Goal: Task Accomplishment & Management: Manage account settings

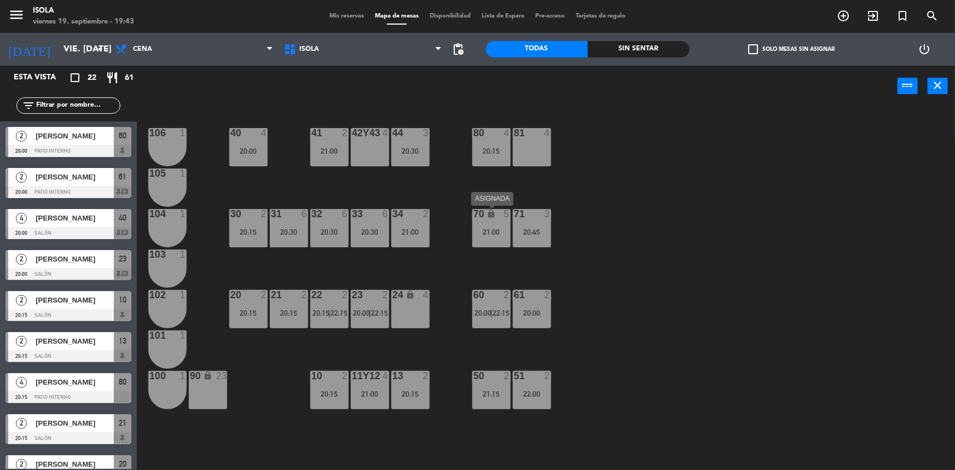
click at [482, 234] on div "21:00" at bounding box center [491, 232] width 38 height 8
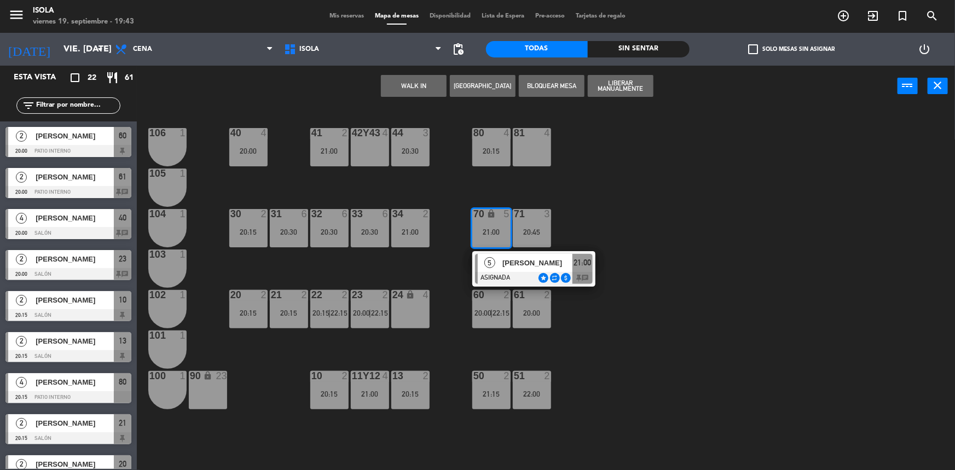
click at [689, 186] on div "40 4 20:00 42y43 4 41 2 21:00 44 3 20:30 80 4 20:15 81 4 106 1 105 1 30 2 20:15…" at bounding box center [550, 289] width 809 height 363
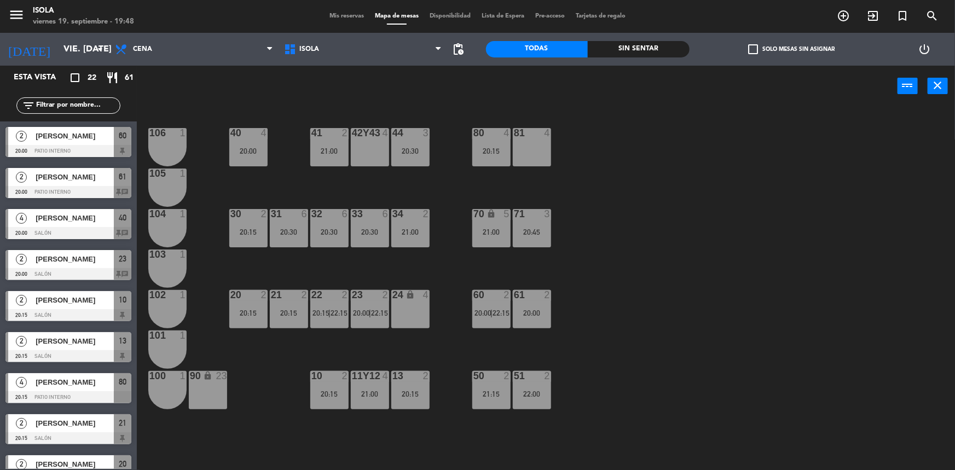
click at [602, 183] on div "40 4 20:00 42y43 4 41 2 21:00 44 3 20:30 80 4 20:15 81 4 106 1 105 1 30 2 20:15…" at bounding box center [550, 289] width 809 height 363
click at [158, 148] on div "20:00" at bounding box center [167, 151] width 38 height 8
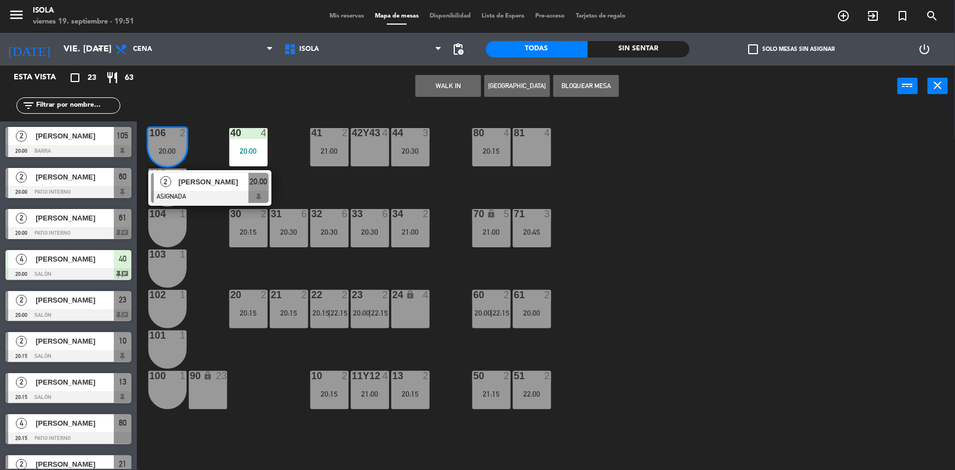
click at [213, 153] on div "40 4 20:00 42y43 4 41 2 21:00 44 3 20:30 80 4 20:15 81 4 106 2 20:00 2 [PERSON_…" at bounding box center [550, 289] width 809 height 363
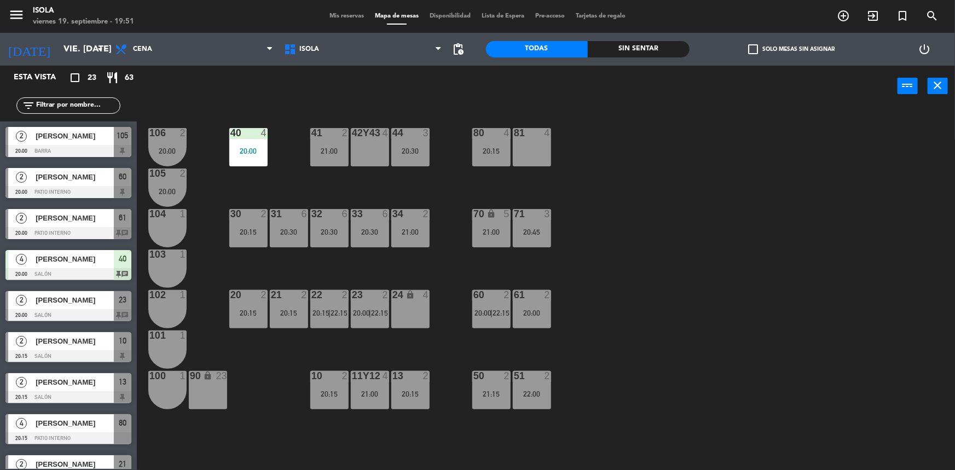
click at [432, 184] on div "40 4 20:00 42y43 4 41 2 21:00 44 3 20:30 80 4 20:15 81 4 106 2 20:00 105 2 20:0…" at bounding box center [550, 289] width 809 height 363
click at [381, 266] on div "40 4 20:00 42y43 4 41 2 21:00 44 3 20:30 80 4 20:15 81 4 106 2 20:00 105 2 20:0…" at bounding box center [550, 289] width 809 height 363
click at [938, 91] on icon "close" at bounding box center [937, 85] width 13 height 13
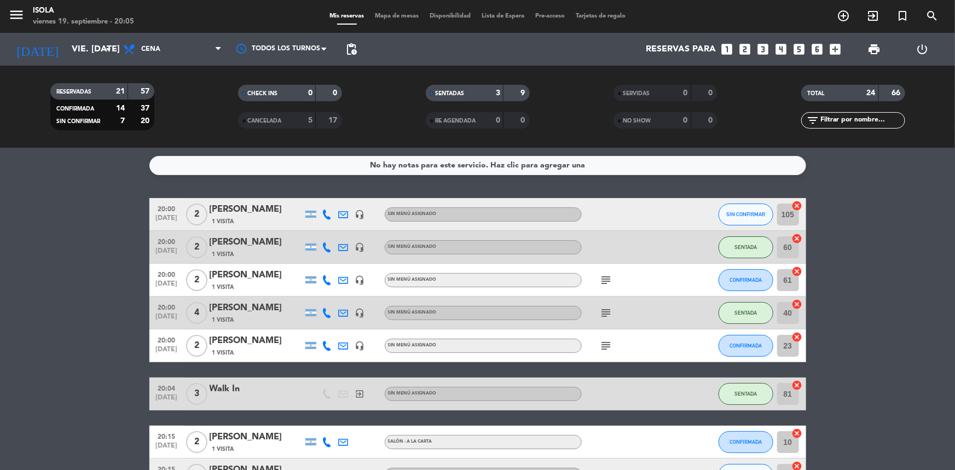
click at [72, 44] on input "vie. [DATE]" at bounding box center [123, 49] width 115 height 21
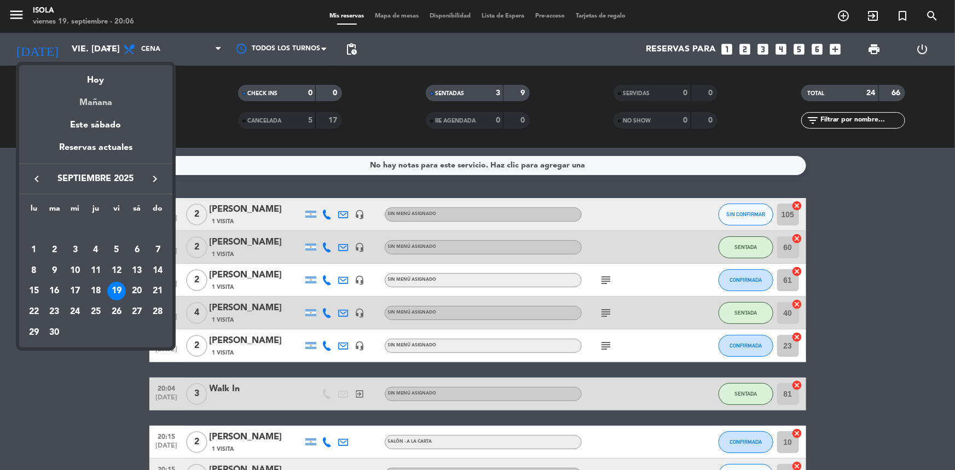
click at [108, 104] on div "Mañana" at bounding box center [95, 99] width 153 height 22
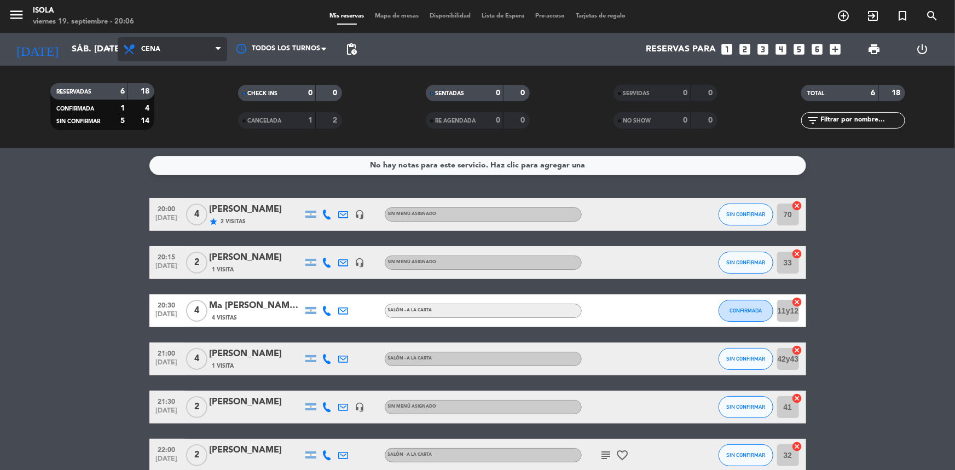
click at [165, 49] on span "Cena" at bounding box center [172, 49] width 109 height 24
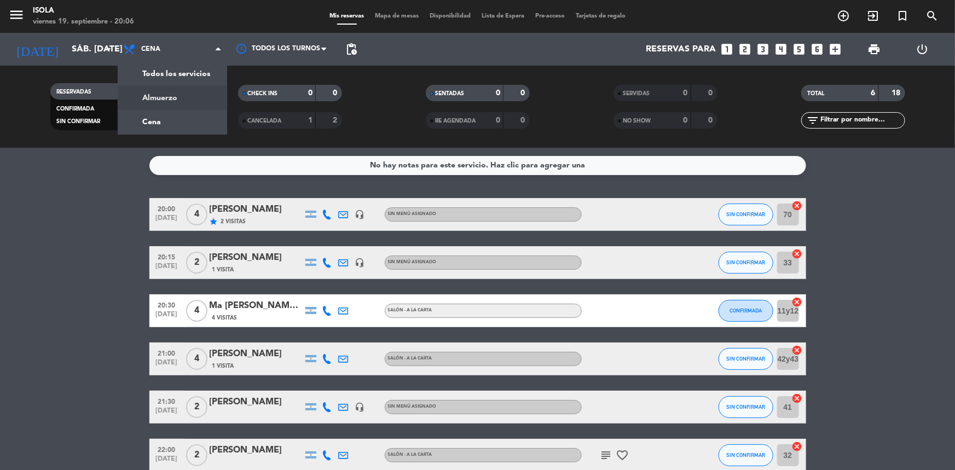
click at [258, 14] on div "Mis reservas Mapa de mesas Disponibilidad Lista de Espera Pre-acceso Tarjetas d…" at bounding box center [478, 16] width 478 height 10
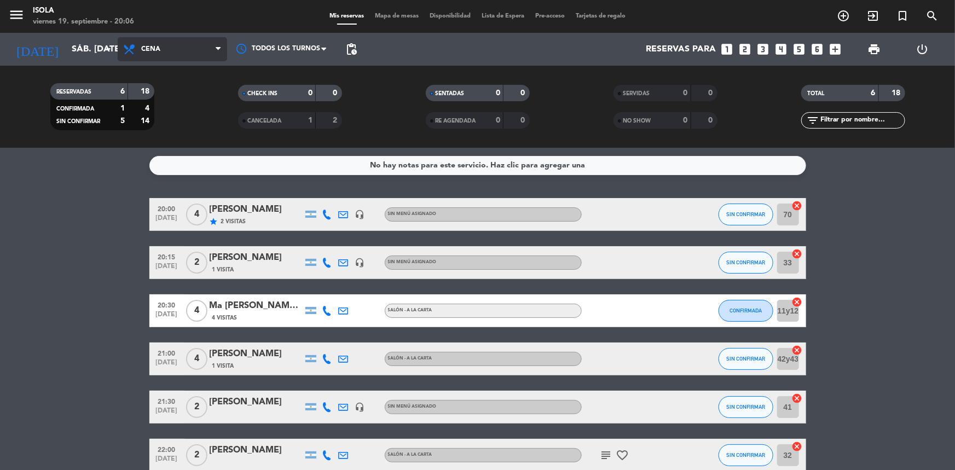
click at [170, 49] on span "Cena" at bounding box center [172, 49] width 109 height 24
click at [161, 100] on div "menu Isola viernes 19. septiembre - 20:06 Mis reservas Mapa de mesas Disponibil…" at bounding box center [477, 74] width 955 height 148
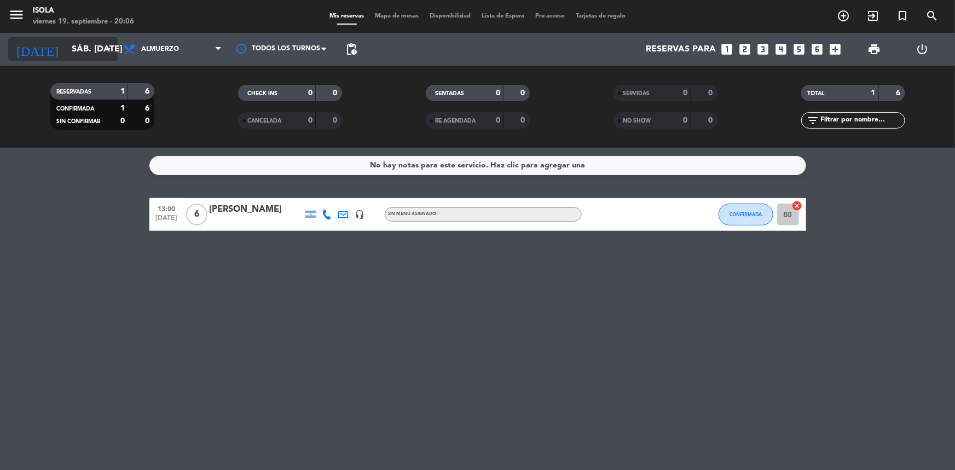
click at [75, 47] on input "sáb. [DATE]" at bounding box center [123, 49] width 115 height 21
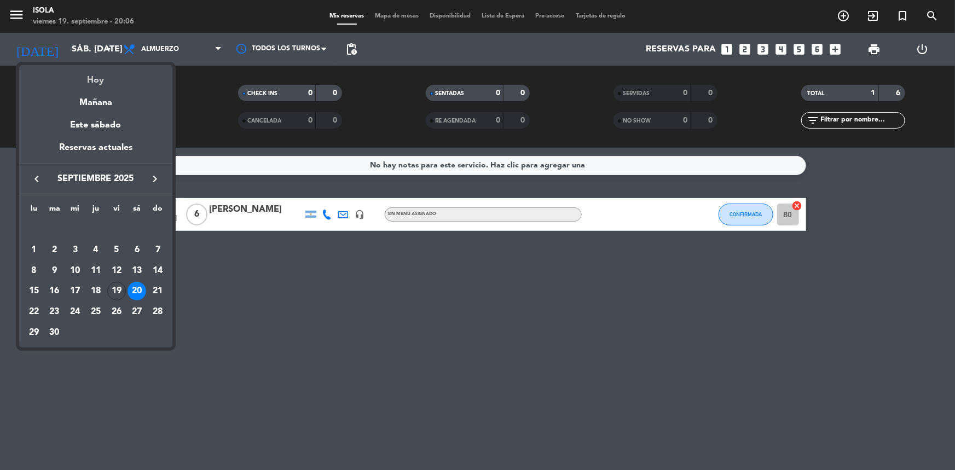
click at [95, 79] on div "Hoy" at bounding box center [95, 76] width 153 height 22
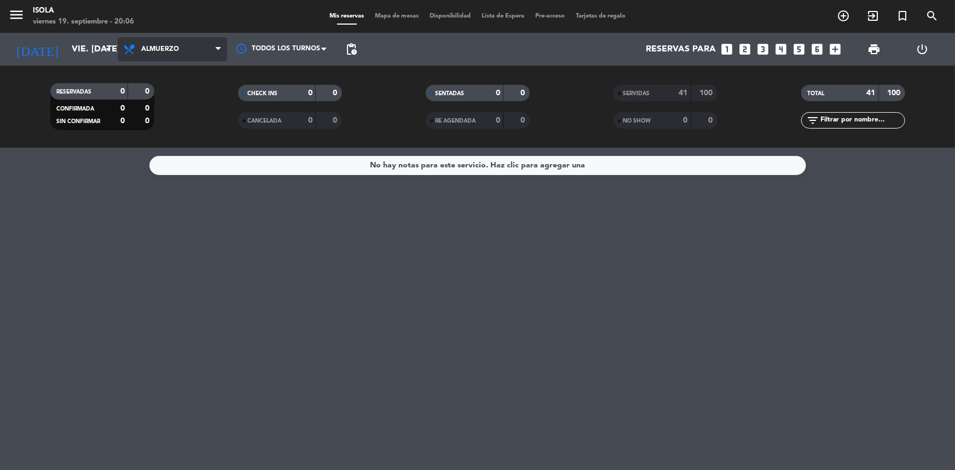
click at [161, 47] on span "Almuerzo" at bounding box center [160, 49] width 38 height 8
click at [161, 96] on div "menu Isola viernes 19. septiembre - 20:06 Mis reservas Mapa de mesas Disponibil…" at bounding box center [477, 74] width 955 height 148
click at [168, 48] on span "Almuerzo" at bounding box center [160, 49] width 38 height 8
click at [160, 119] on div "menu Isola viernes 19. septiembre - 20:06 Mis reservas Mapa de mesas Disponibil…" at bounding box center [477, 74] width 955 height 148
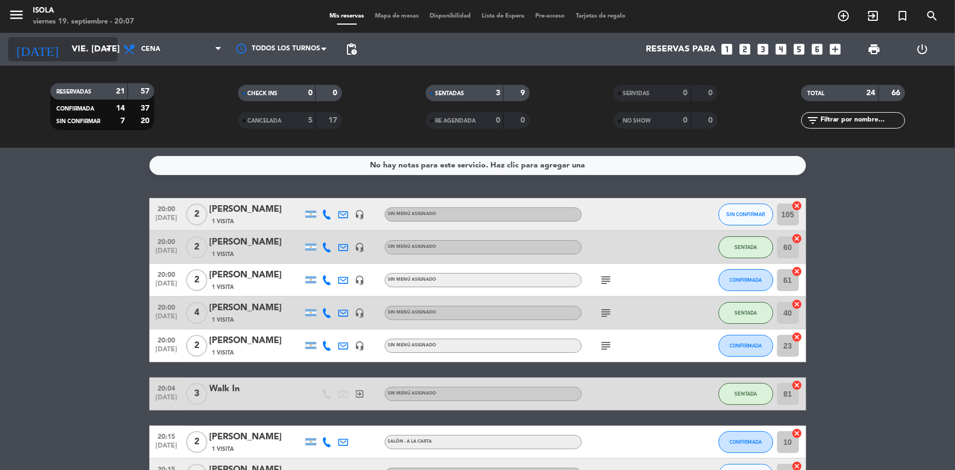
click at [77, 48] on input "vie. [DATE]" at bounding box center [123, 49] width 115 height 21
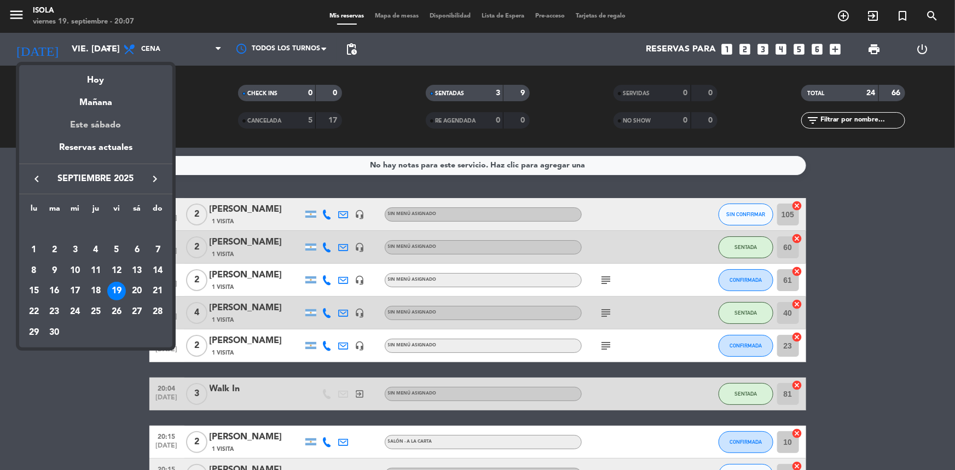
click at [103, 125] on div "Este sábado" at bounding box center [95, 125] width 153 height 31
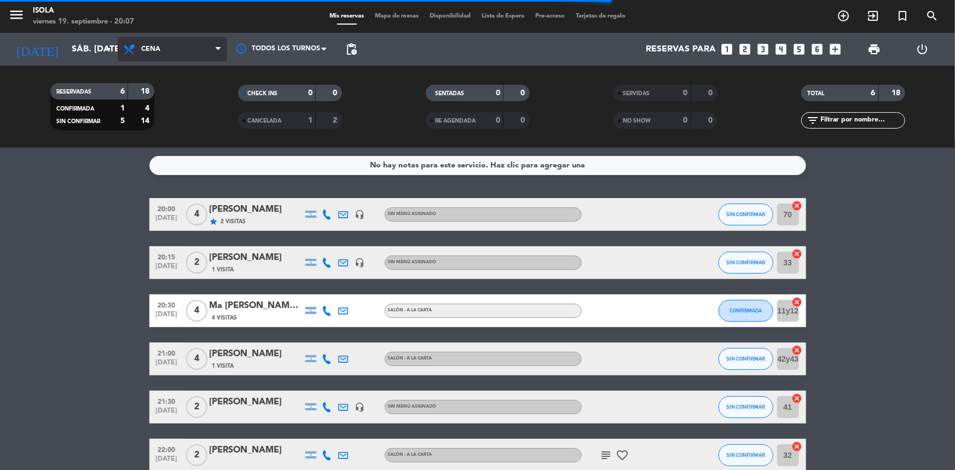
click at [215, 45] on span "Cena" at bounding box center [172, 49] width 109 height 24
click at [180, 102] on div "menu Isola viernes 19. septiembre - 20:07 Mis reservas Mapa de mesas Disponibil…" at bounding box center [477, 74] width 955 height 148
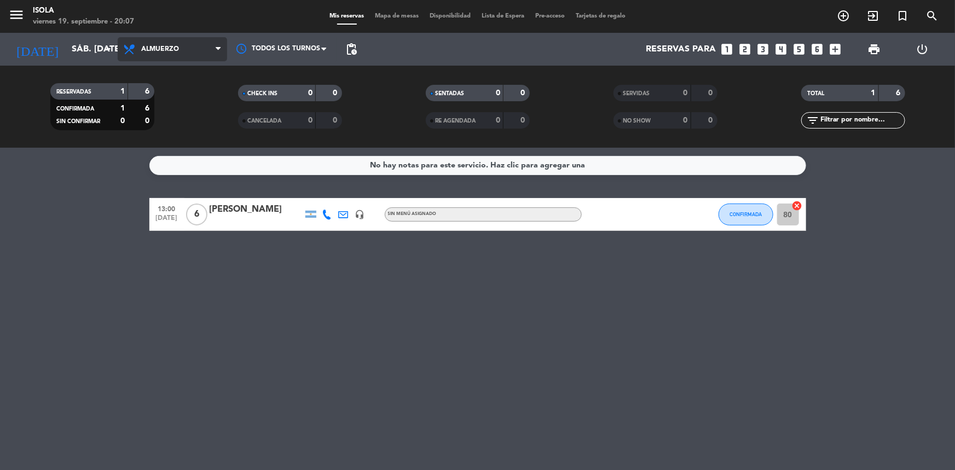
click at [197, 50] on span "Almuerzo" at bounding box center [172, 49] width 109 height 24
click at [180, 126] on div "menu Isola viernes 19. septiembre - 20:07 Mis reservas Mapa de mesas Disponibil…" at bounding box center [477, 74] width 955 height 148
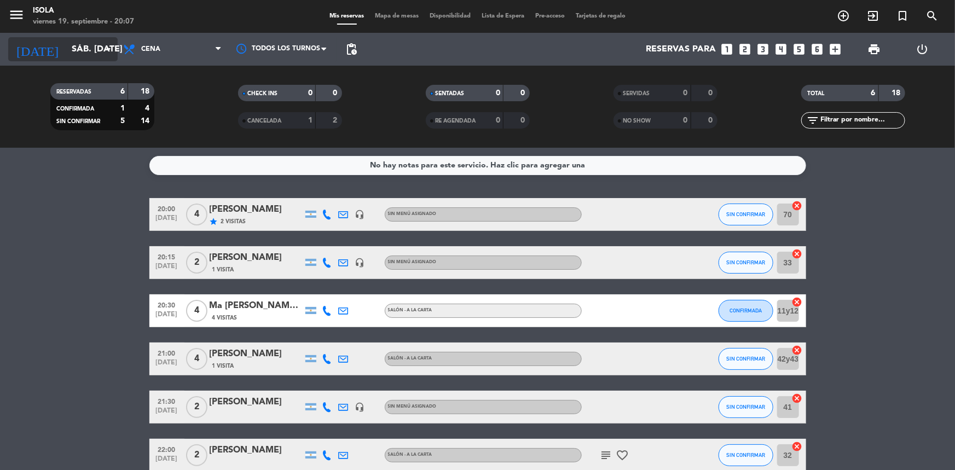
click at [108, 47] on icon "arrow_drop_down" at bounding box center [108, 49] width 13 height 13
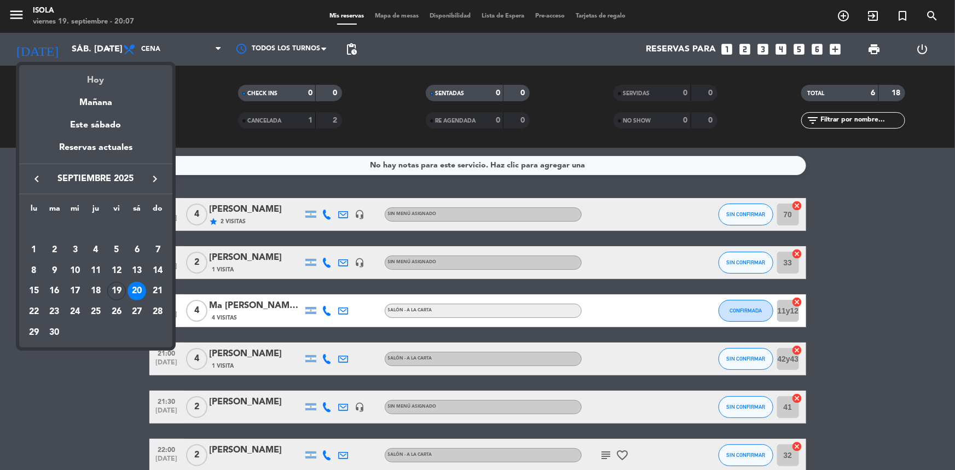
click at [90, 82] on div "Hoy" at bounding box center [95, 76] width 153 height 22
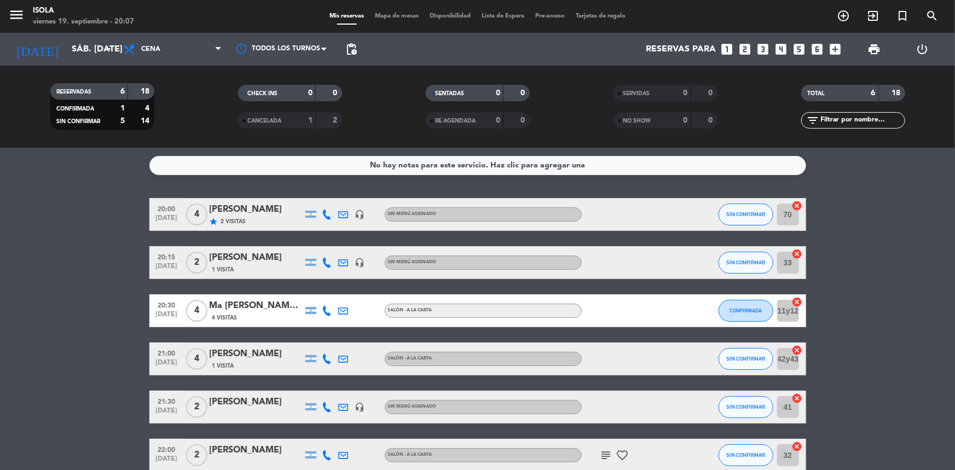
type input "vie. [DATE]"
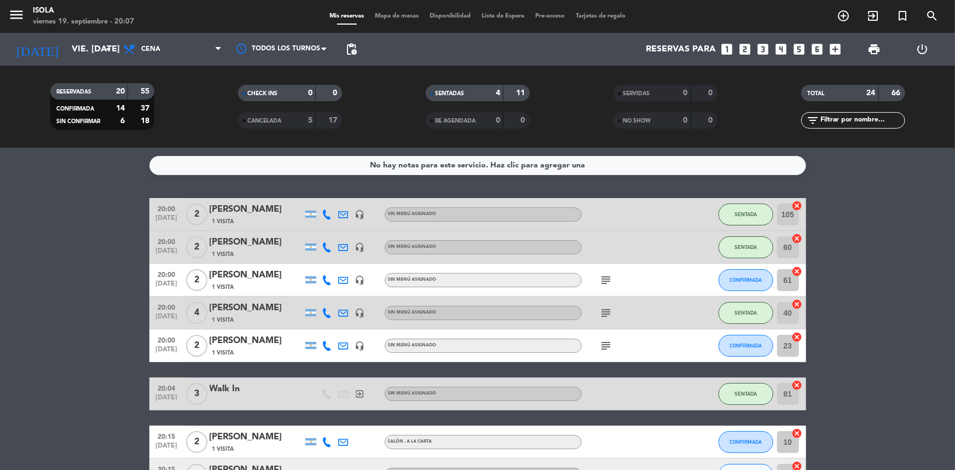
click at [115, 194] on div "No hay notas para este servicio. Haz clic para agregar una 20:00 [DATE] 2 Angel…" at bounding box center [477, 309] width 955 height 322
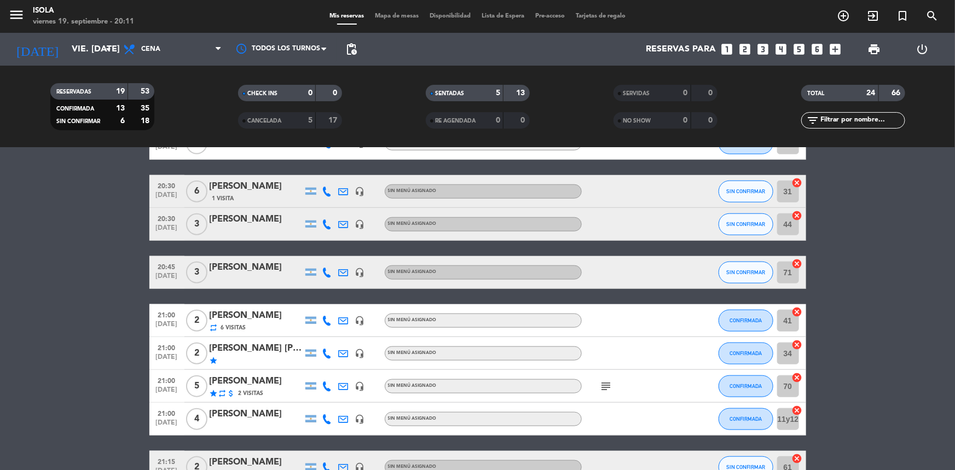
scroll to position [497, 0]
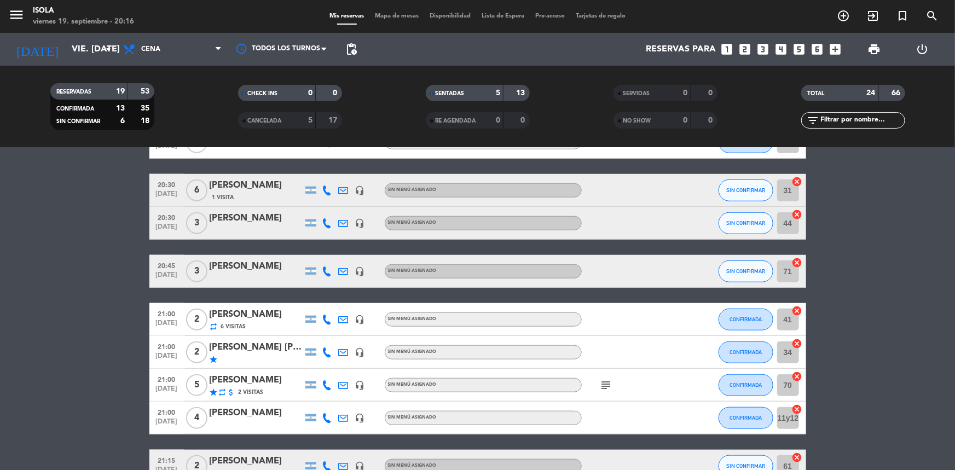
click at [391, 15] on span "Mapa de mesas" at bounding box center [396, 16] width 55 height 6
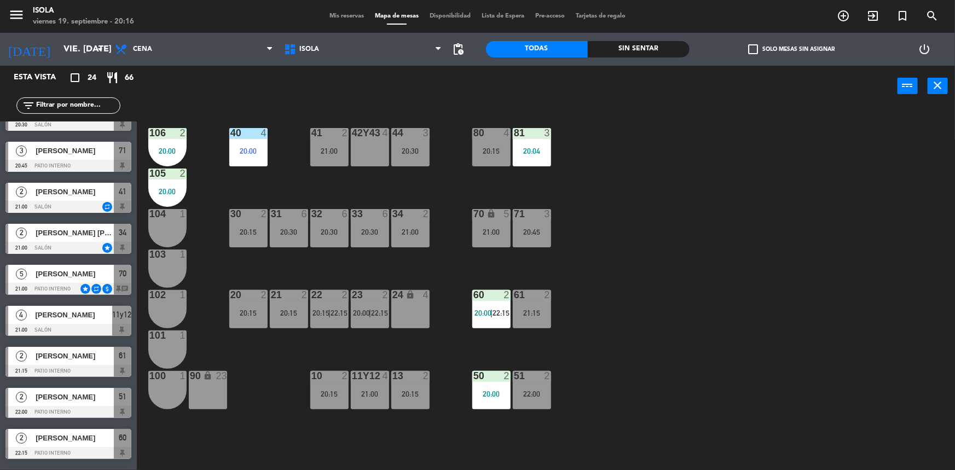
scroll to position [637, 0]
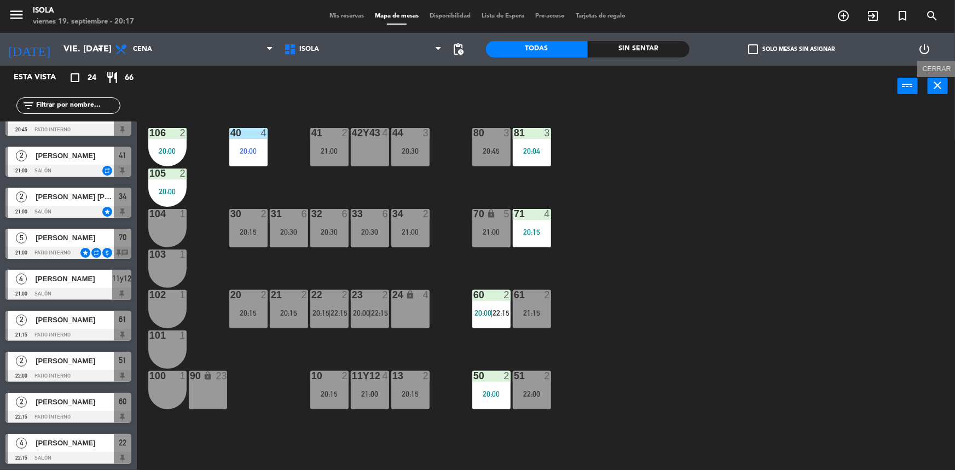
click at [937, 83] on icon "close" at bounding box center [937, 85] width 13 height 13
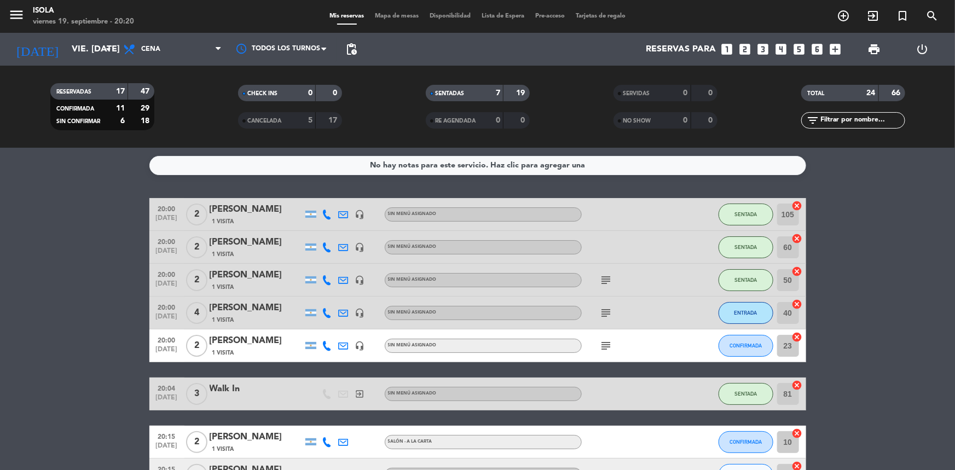
click at [386, 14] on span "Mapa de mesas" at bounding box center [396, 16] width 55 height 6
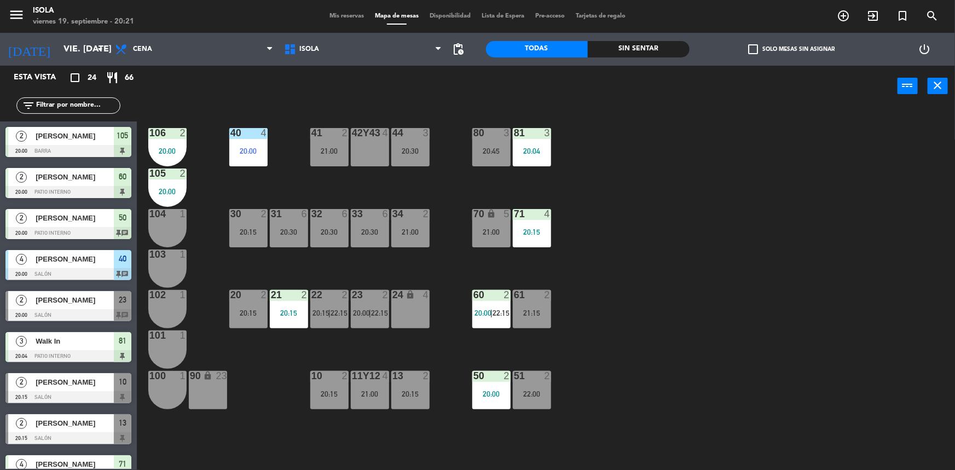
click at [125, 99] on div "filter_list" at bounding box center [68, 106] width 137 height 32
click at [493, 144] on div "80 3 20:45" at bounding box center [491, 147] width 38 height 38
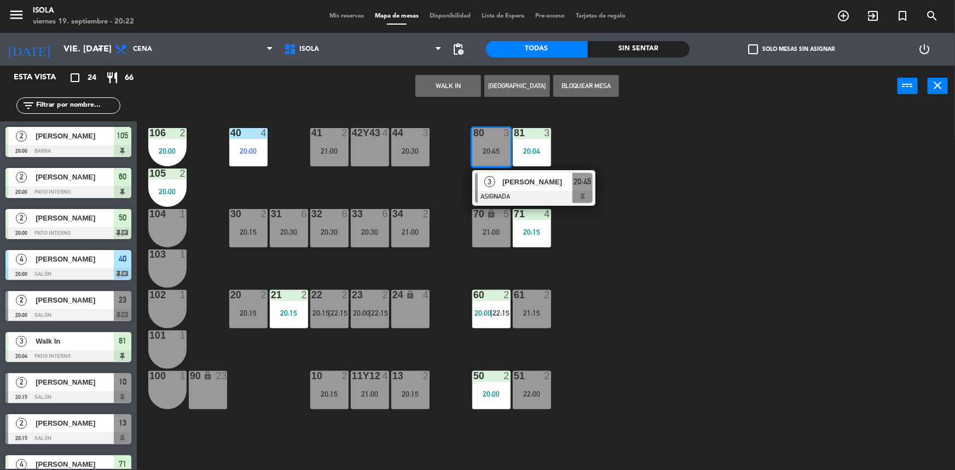
click at [572, 153] on div "40 4 20:00 42y43 4 41 2 21:00 44 3 20:30 80 3 20:45 3 [PERSON_NAME] ASIGNADA 20…" at bounding box center [550, 289] width 809 height 363
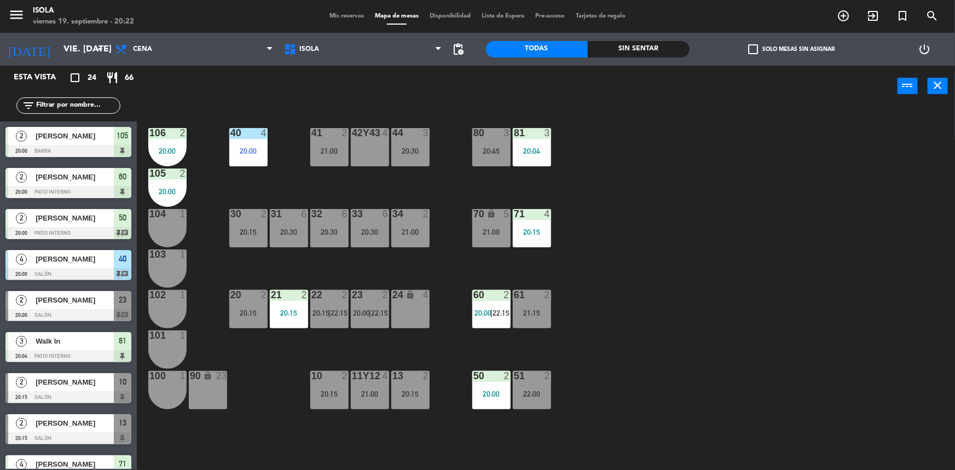
click at [530, 224] on div "71 4 20:15" at bounding box center [532, 228] width 38 height 38
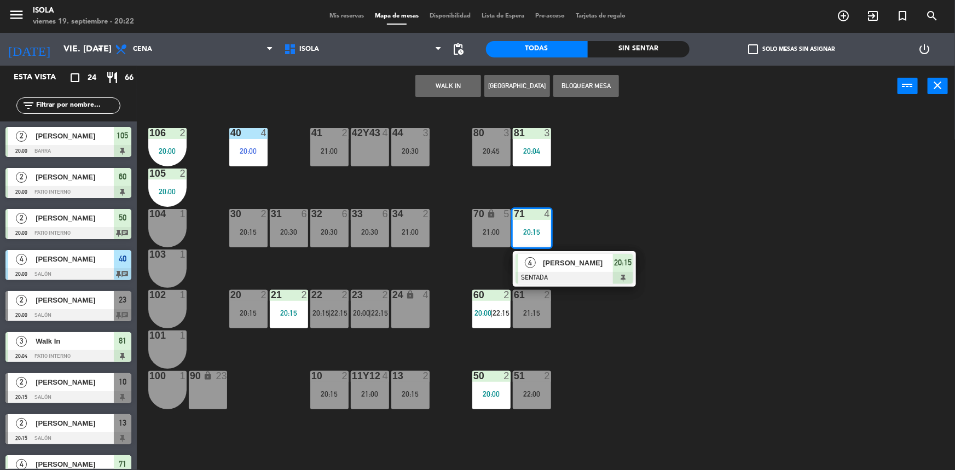
click at [615, 199] on div "40 4 20:00 42y43 4 41 2 21:00 44 3 20:30 80 3 20:45 81 3 20:04 106 2 20:00 105 …" at bounding box center [550, 289] width 809 height 363
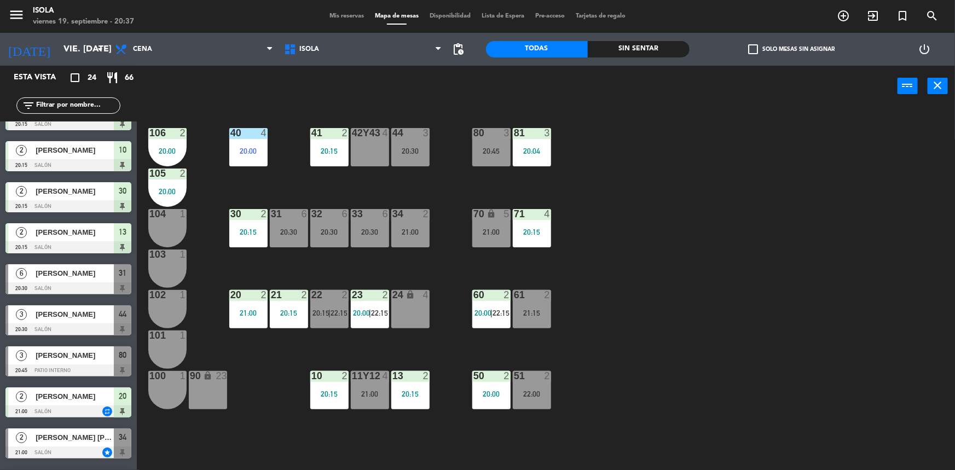
scroll to position [397, 0]
click at [292, 226] on div "31 6 20:30" at bounding box center [289, 228] width 38 height 38
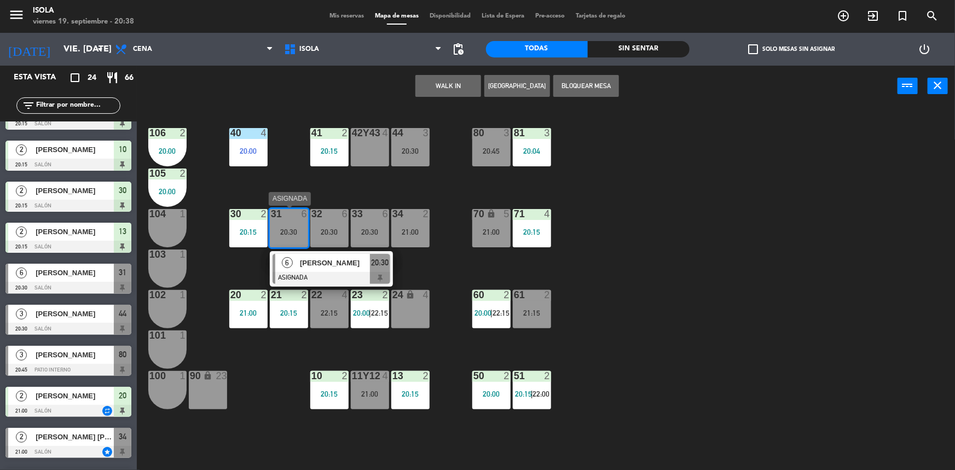
click at [330, 272] on div at bounding box center [332, 278] width 118 height 12
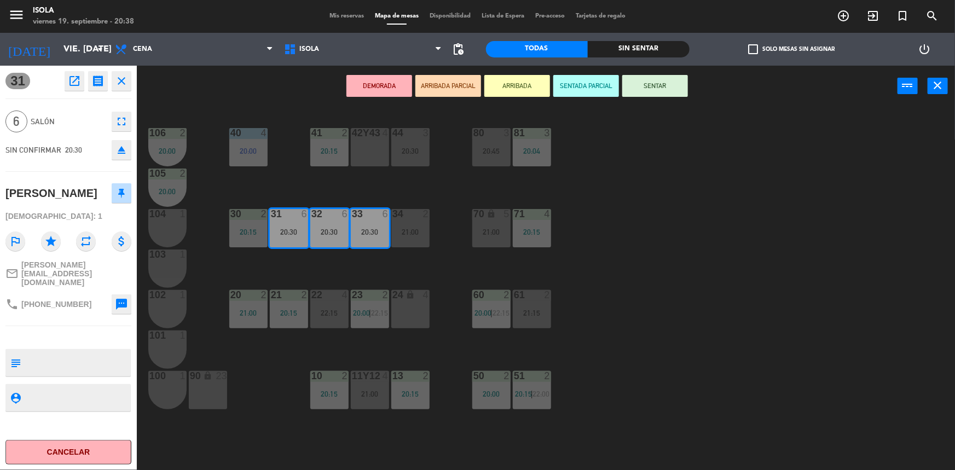
click at [672, 90] on button "SENTAR" at bounding box center [655, 86] width 66 height 22
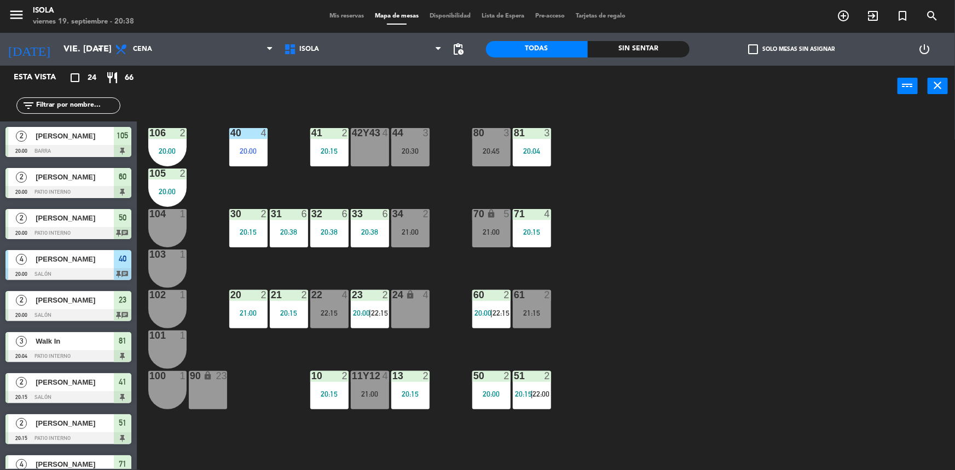
scroll to position [2, 0]
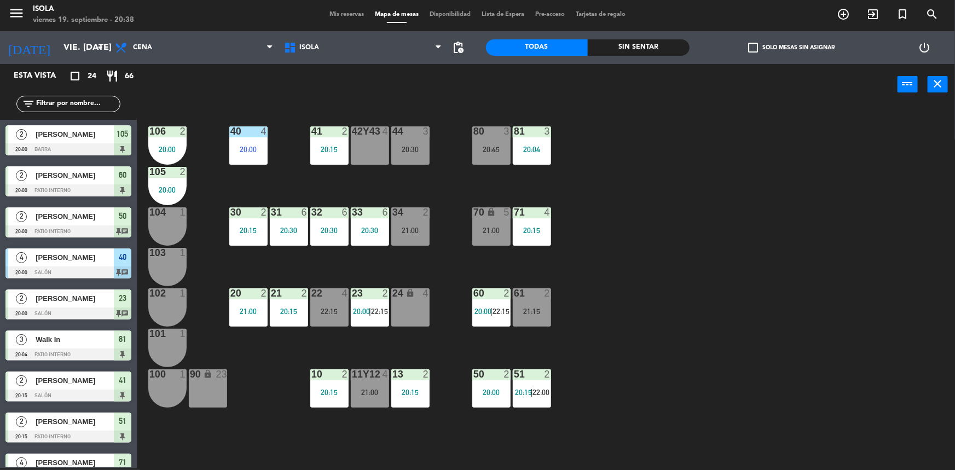
click at [710, 306] on div "40 4 20:00 42y43 4 41 2 20:15 44 3 20:30 80 3 20:45 81 3 20:04 106 2 20:00 105 …" at bounding box center [550, 288] width 809 height 363
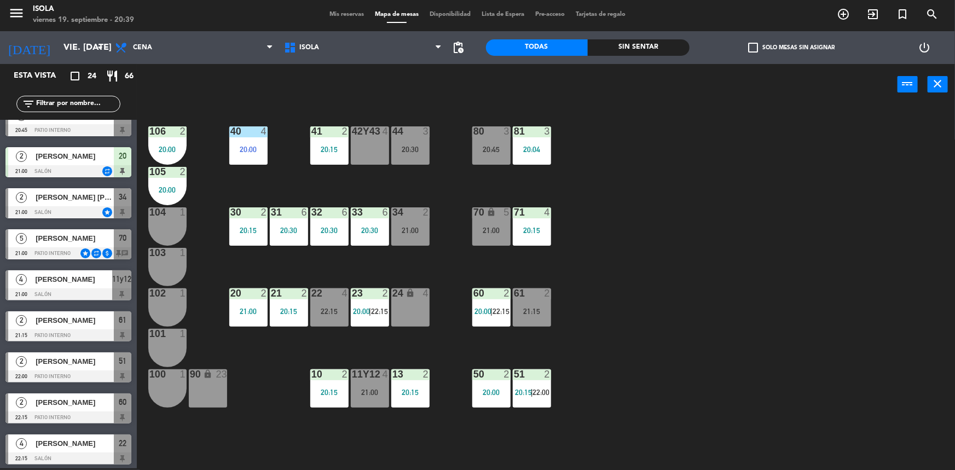
scroll to position [637, 0]
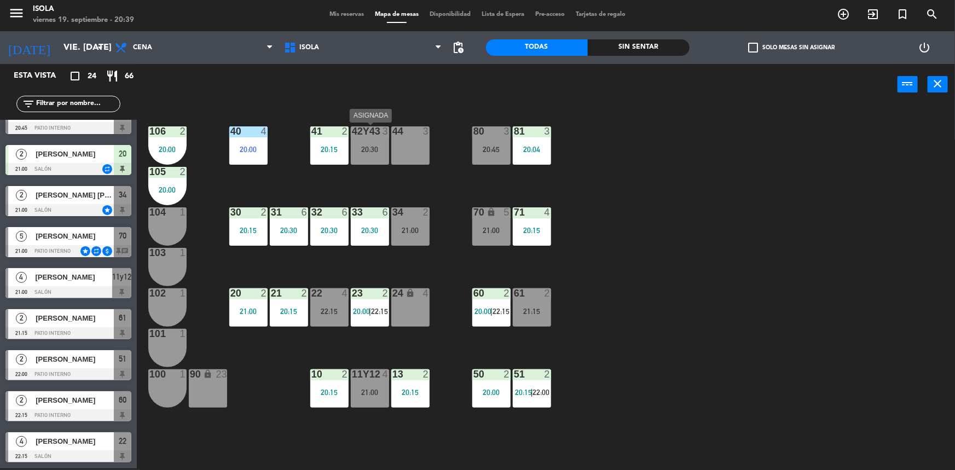
click at [363, 146] on div "20:30" at bounding box center [370, 150] width 38 height 8
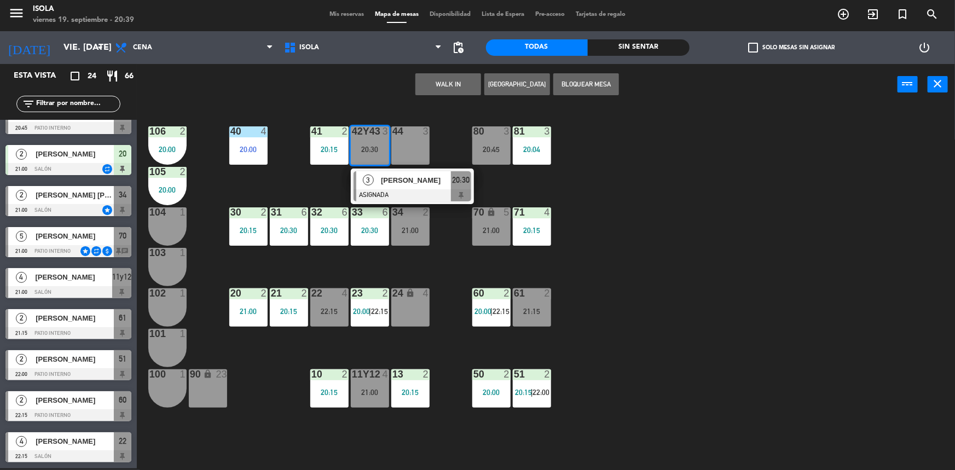
click at [713, 155] on div "40 4 20:00 42y43 3 20:30 3 [PERSON_NAME] ASIGNADA 20:30 41 2 20:15 44 3 80 3 20…" at bounding box center [550, 288] width 809 height 363
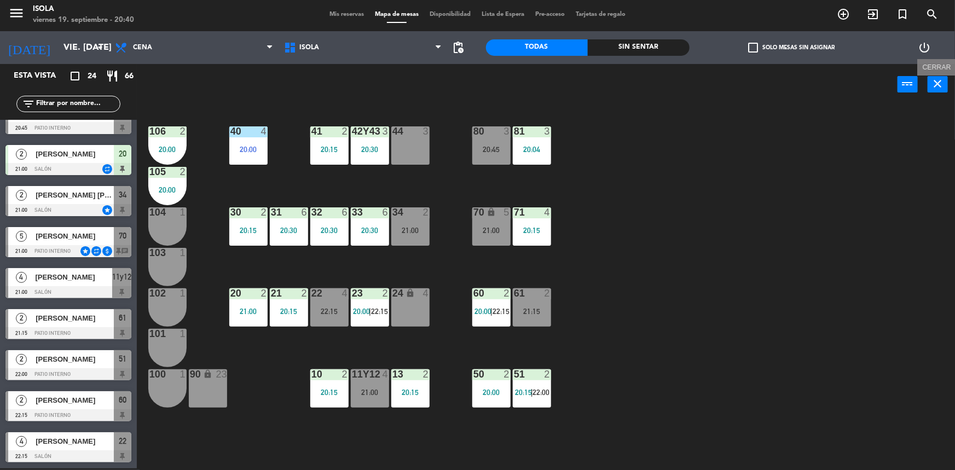
click at [939, 86] on icon "close" at bounding box center [937, 83] width 13 height 13
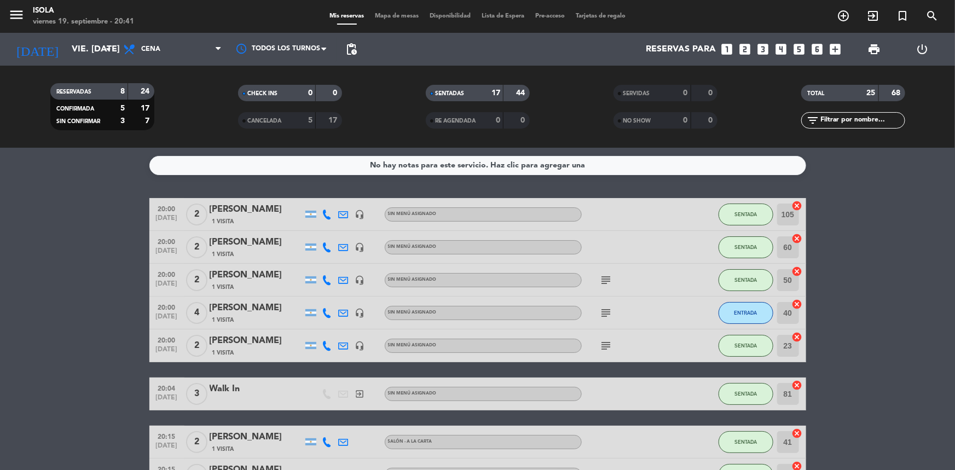
click at [397, 16] on span "Mapa de mesas" at bounding box center [396, 16] width 55 height 6
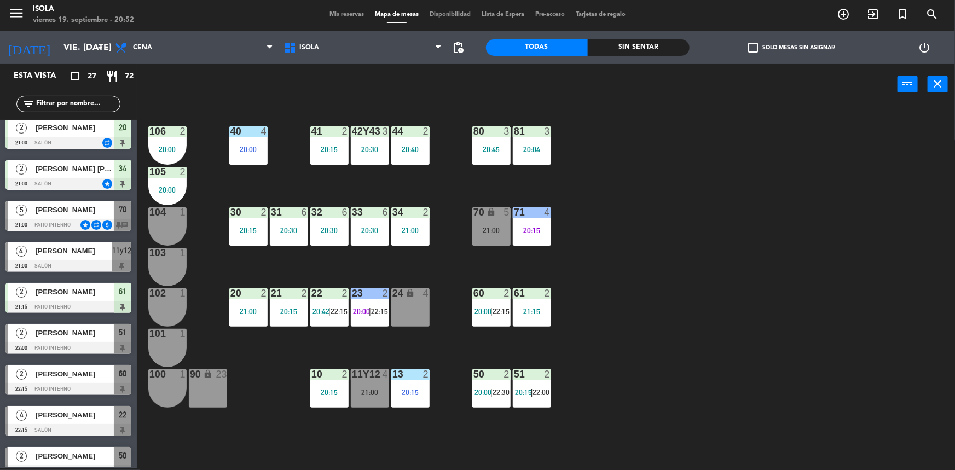
scroll to position [761, 0]
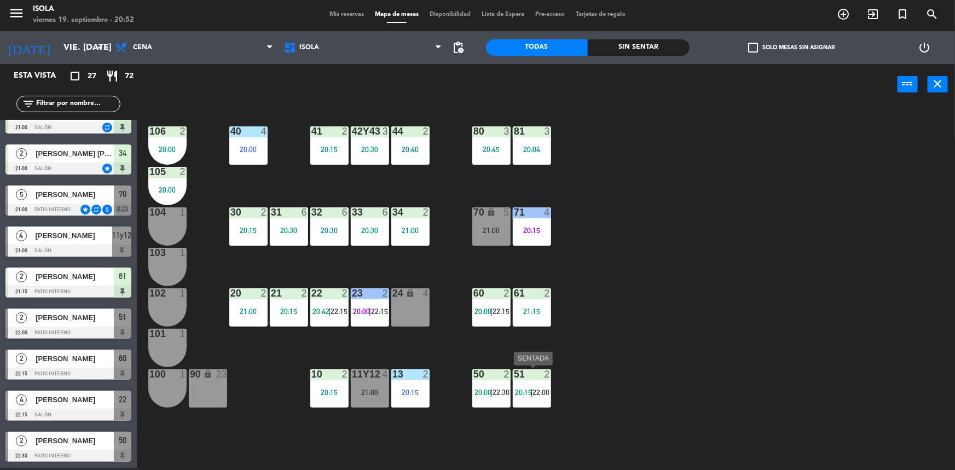
click at [531, 388] on span "|" at bounding box center [532, 392] width 2 height 9
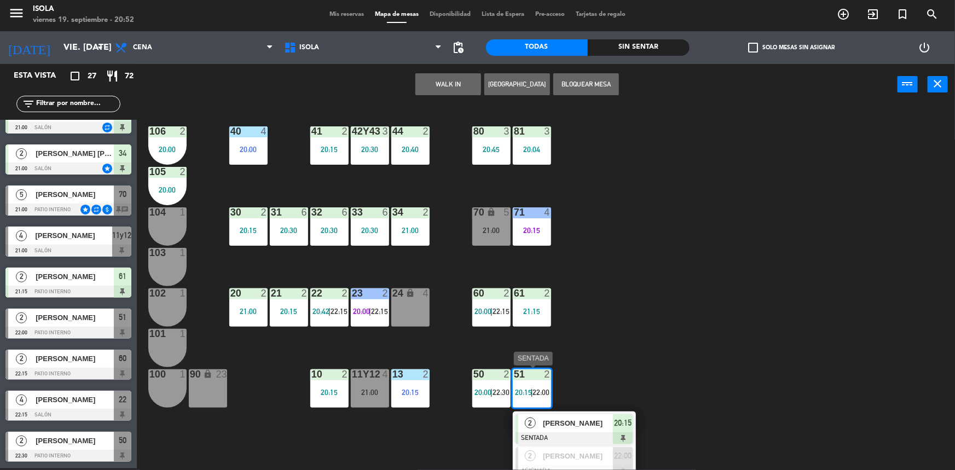
drag, startPoint x: 570, startPoint y: 457, endPoint x: 569, endPoint y: 436, distance: 20.8
click at [571, 457] on div "2 [PERSON_NAME] ASIGNADA 22:00" at bounding box center [575, 462] width 140 height 36
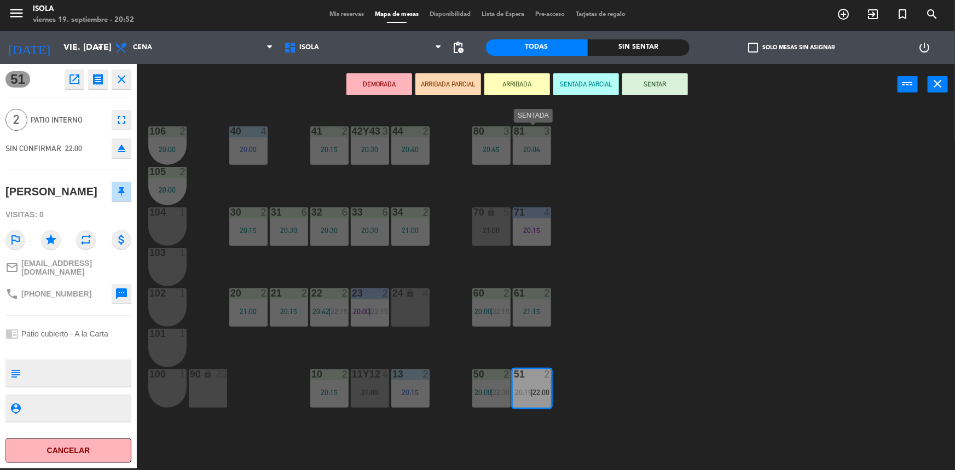
click at [525, 150] on div "20:04" at bounding box center [532, 150] width 38 height 8
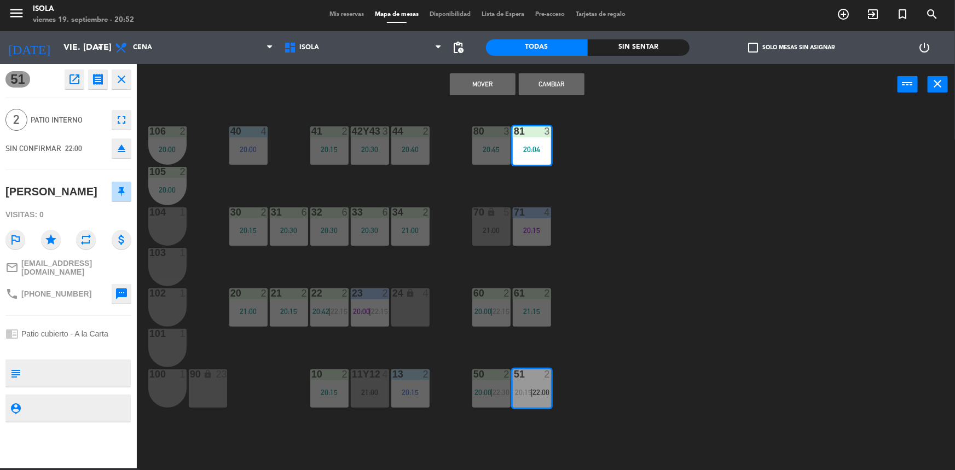
click at [487, 80] on button "Mover" at bounding box center [483, 84] width 66 height 22
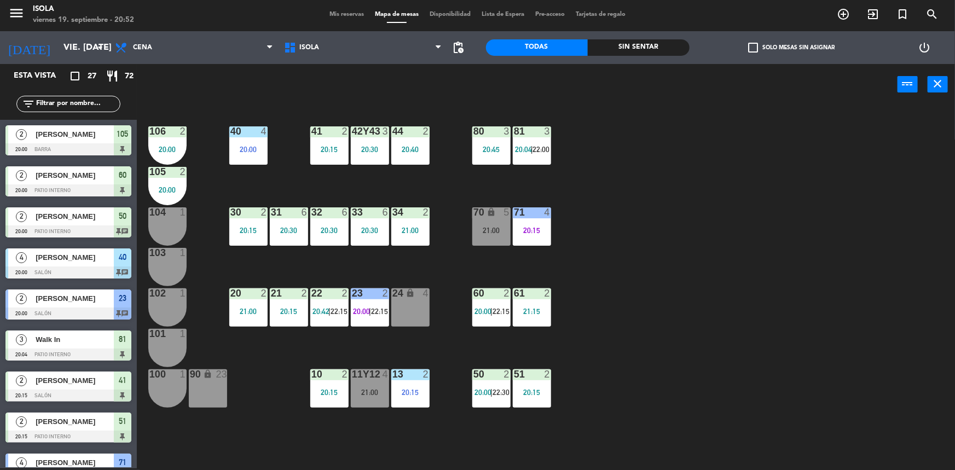
scroll to position [228, 0]
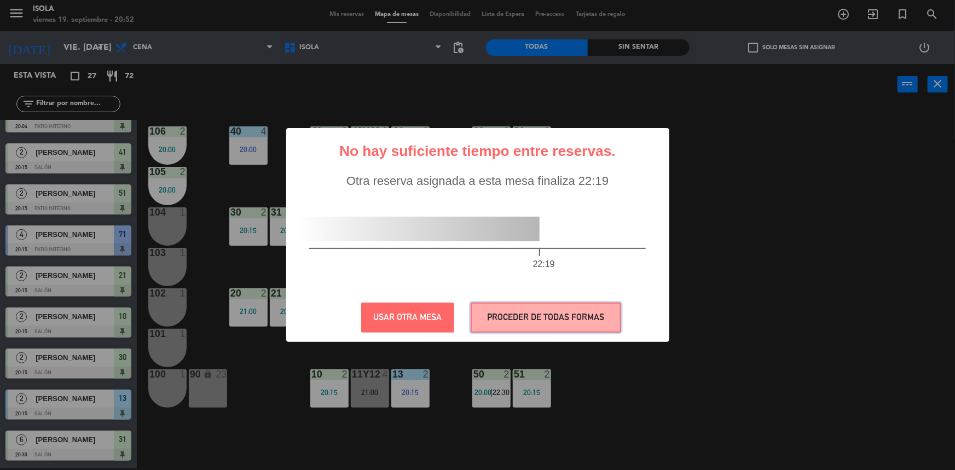
click at [522, 324] on button "PROCEDER DE TODAS FORMAS" at bounding box center [546, 318] width 150 height 30
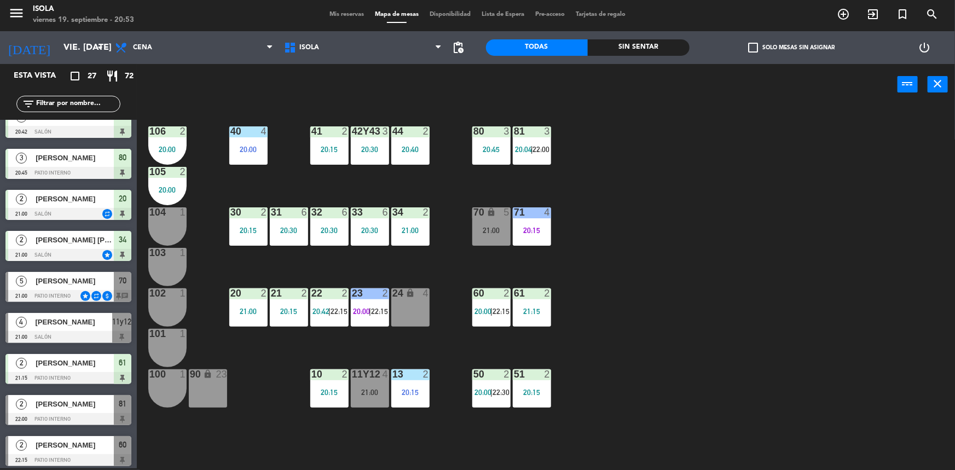
scroll to position [761, 0]
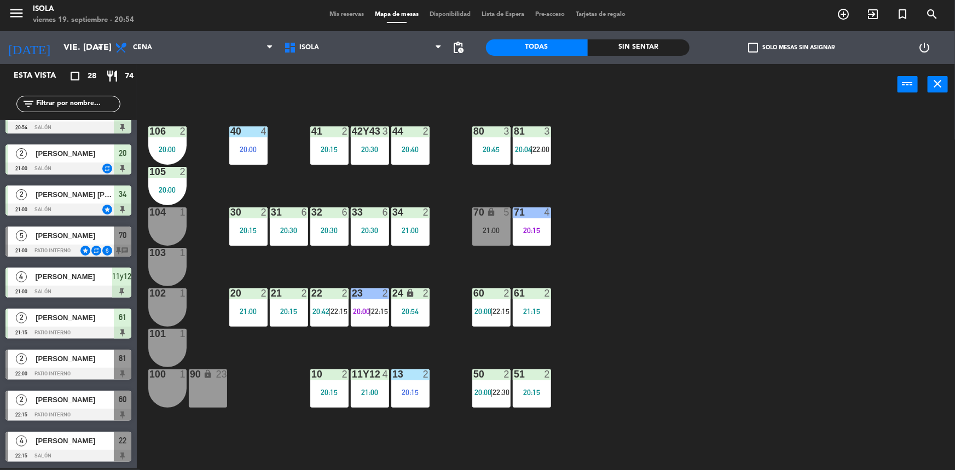
click at [766, 206] on div "40 4 20:00 42y43 3 20:30 41 2 20:15 44 2 20:40 80 3 20:45 81 3 20:04 | 22:00 10…" at bounding box center [550, 288] width 809 height 363
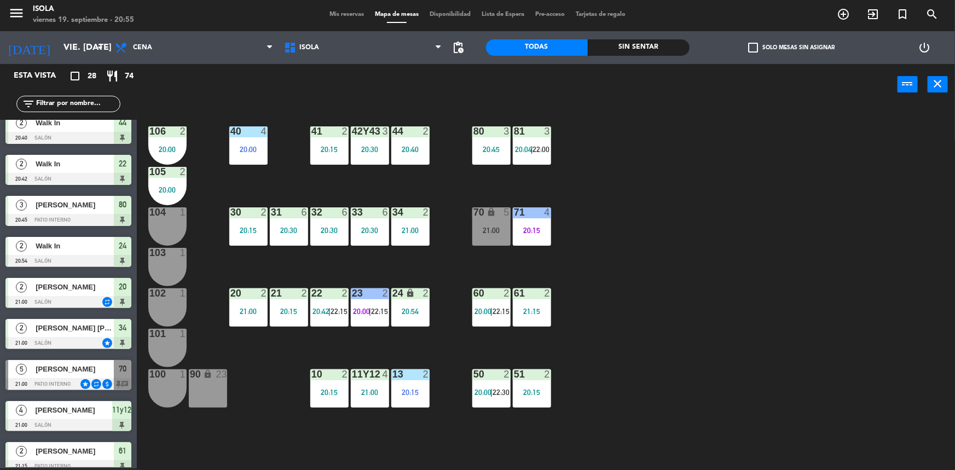
scroll to position [627, 0]
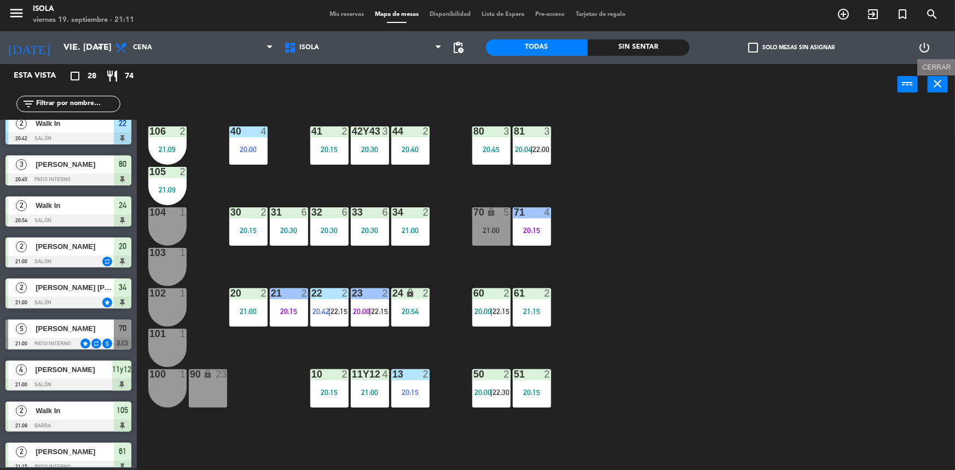
click at [941, 85] on icon "close" at bounding box center [937, 83] width 13 height 13
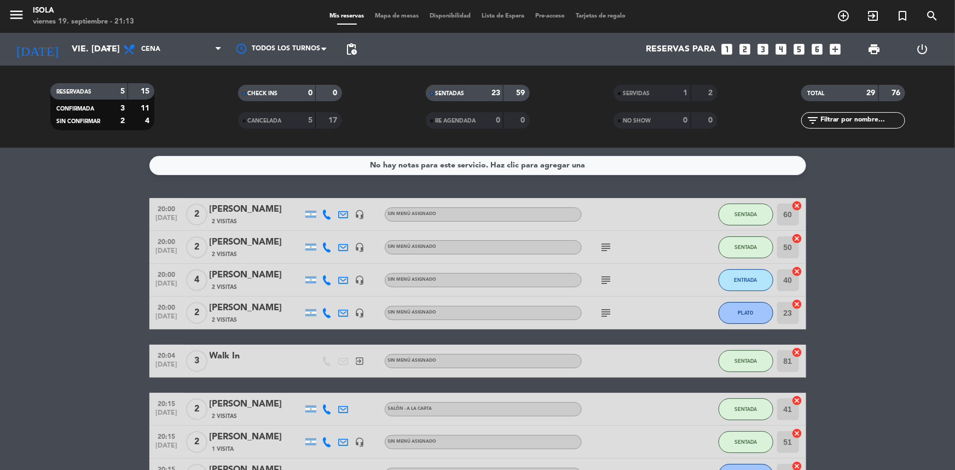
drag, startPoint x: 888, startPoint y: 210, endPoint x: 733, endPoint y: 82, distance: 201.3
click at [400, 14] on span "Mapa de mesas" at bounding box center [396, 16] width 55 height 6
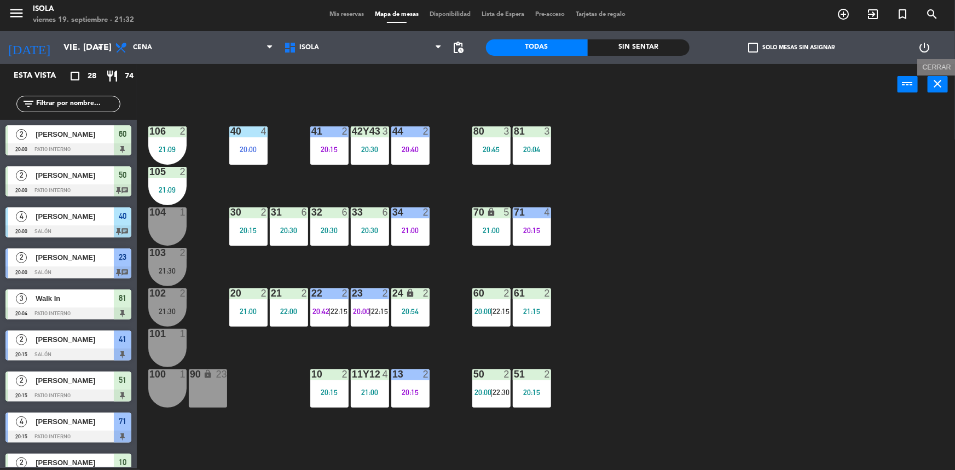
click at [942, 81] on icon "close" at bounding box center [937, 83] width 13 height 13
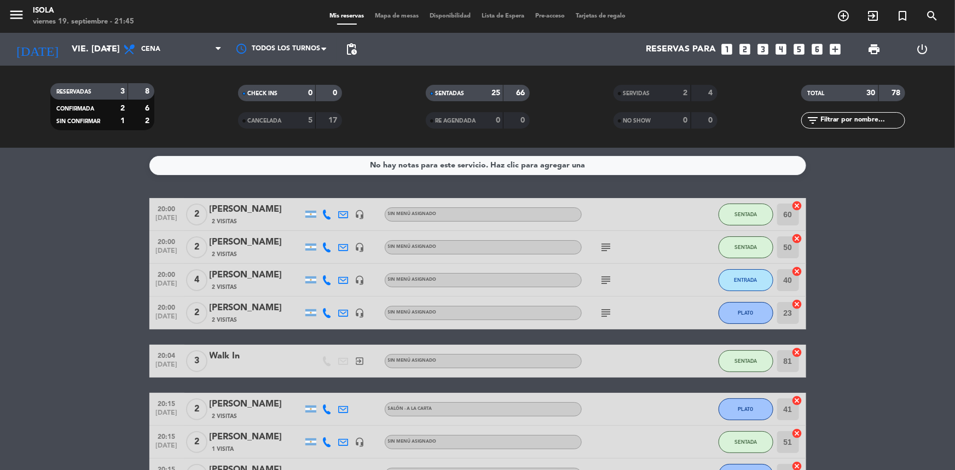
click at [404, 16] on span "Mapa de mesas" at bounding box center [396, 16] width 55 height 6
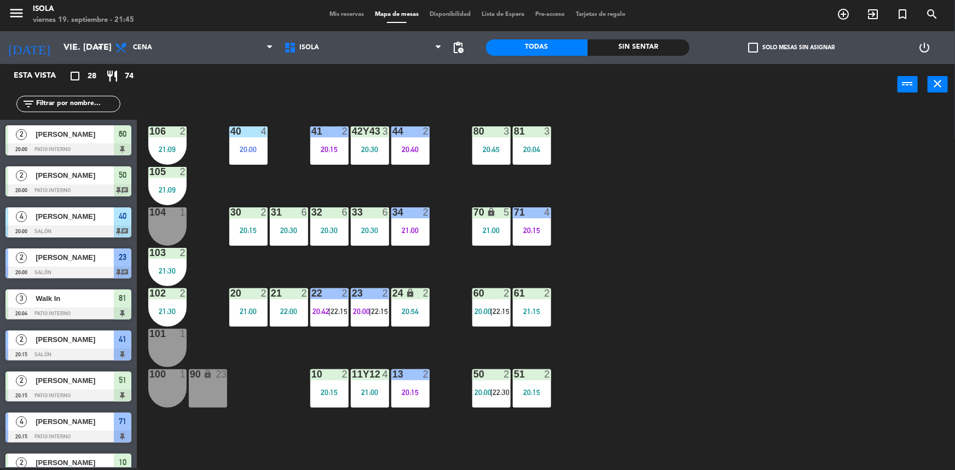
click at [865, 190] on div "40 4 20:00 42y43 3 20:30 41 2 20:15 44 2 20:40 80 3 20:45 81 3 20:04 106 2 21:0…" at bounding box center [550, 288] width 809 height 363
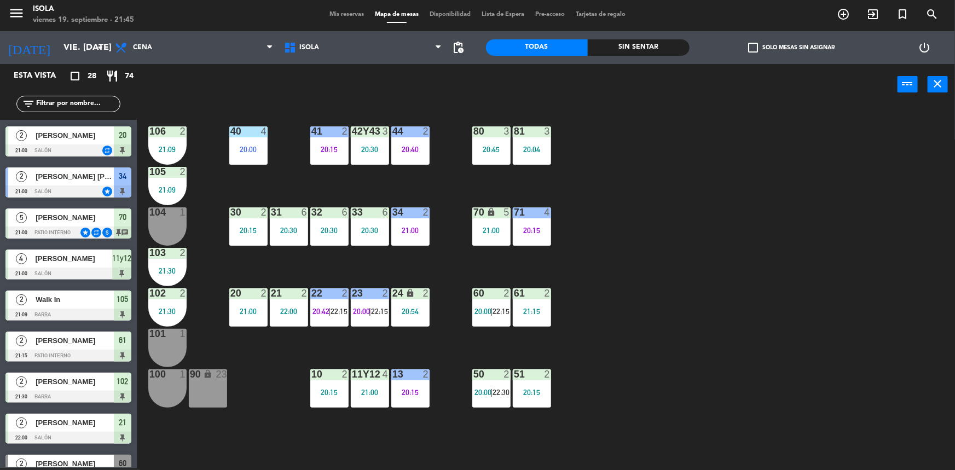
scroll to position [801, 0]
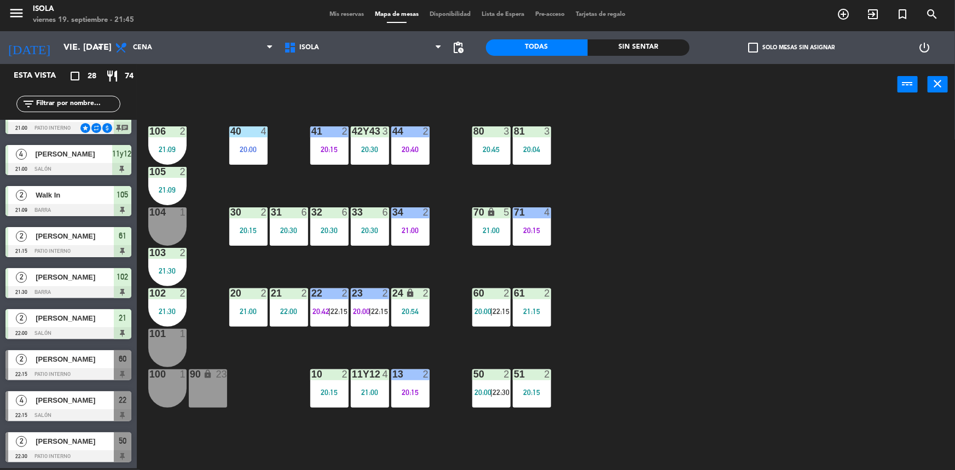
click at [813, 221] on div "40 4 20:00 42y43 3 20:30 41 2 20:15 44 2 20:40 80 3 20:45 81 3 20:04 106 2 21:0…" at bounding box center [550, 288] width 809 height 363
click at [940, 82] on icon "close" at bounding box center [937, 83] width 13 height 13
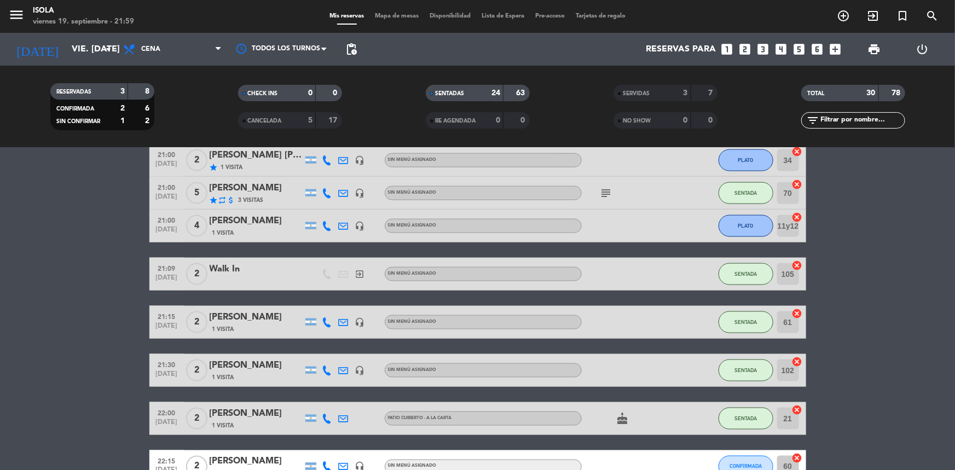
scroll to position [734, 0]
drag, startPoint x: 927, startPoint y: 235, endPoint x: 846, endPoint y: 244, distance: 81.5
click at [919, 236] on bookings-row "20:00 [DATE] 2 [PERSON_NAME] 2 Visitas headset_mic Sin menú asignado SENTADA 60…" at bounding box center [477, 31] width 955 height 1134
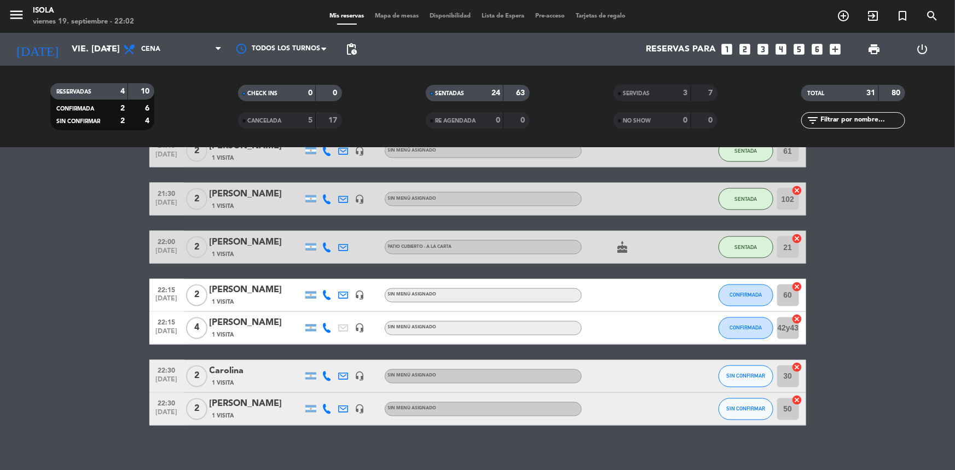
scroll to position [916, 0]
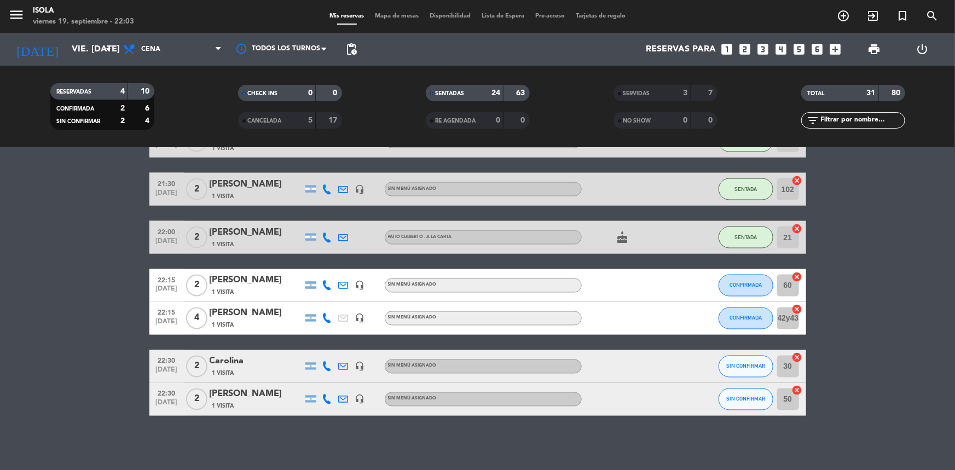
click at [405, 15] on span "Mapa de mesas" at bounding box center [396, 16] width 55 height 6
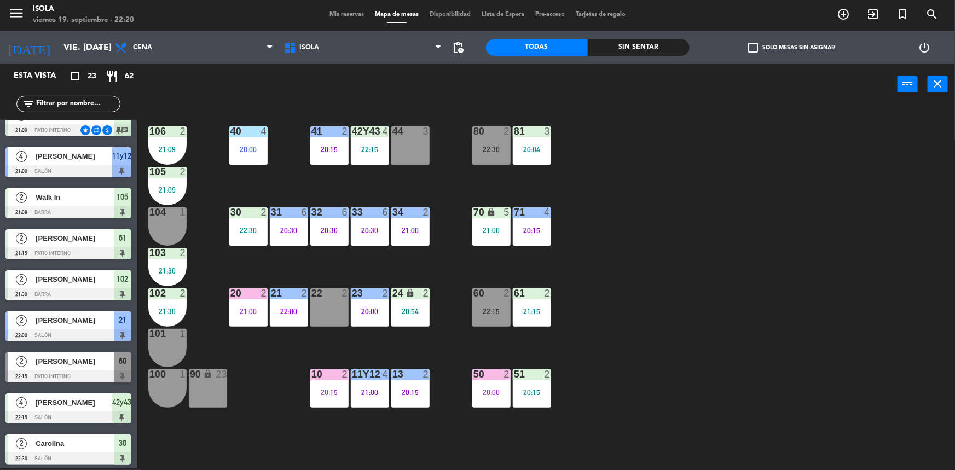
scroll to position [597, 0]
